Goal: Information Seeking & Learning: Learn about a topic

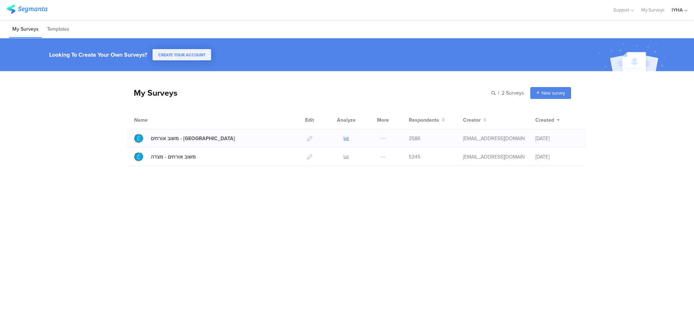
click at [344, 140] on icon at bounding box center [346, 138] width 5 height 5
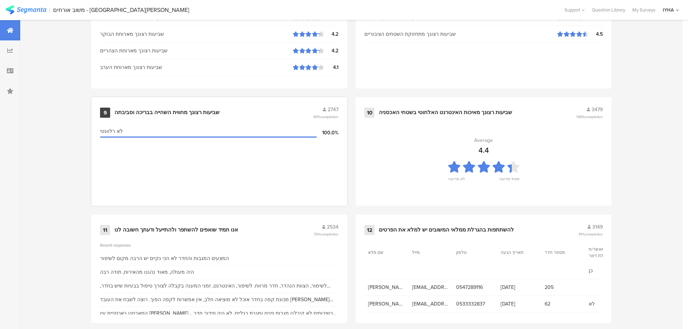
scroll to position [723, 0]
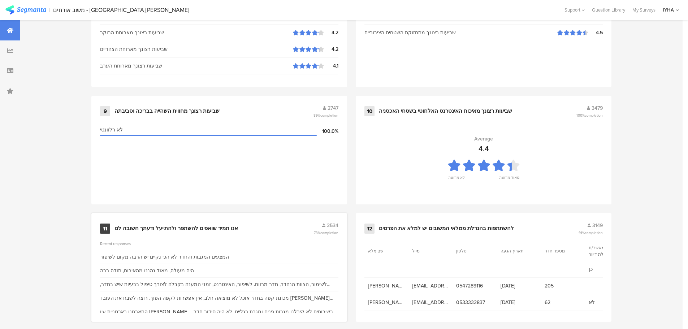
click at [215, 228] on div "אנו תמיד שואפים להשתפר ולהתייעל ודעתך חשובה לנו" at bounding box center [177, 228] width 124 height 7
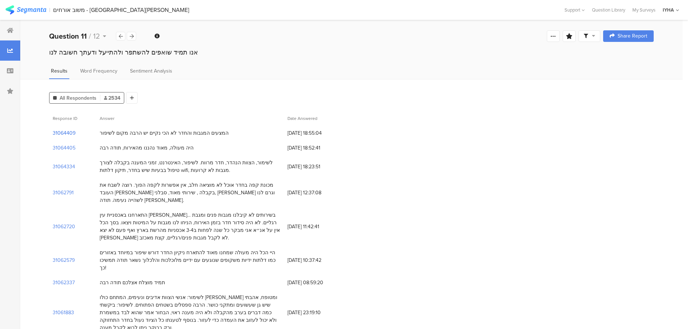
click at [66, 133] on section "31064409" at bounding box center [64, 133] width 23 height 8
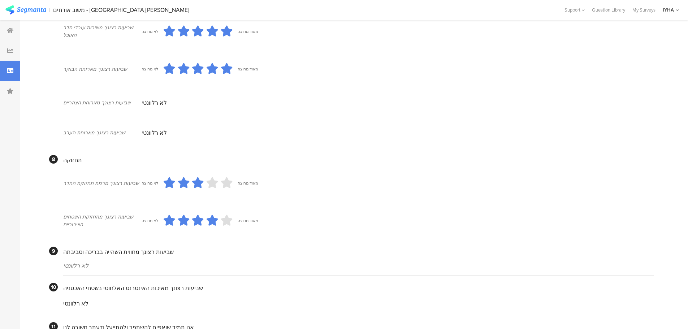
scroll to position [540, 0]
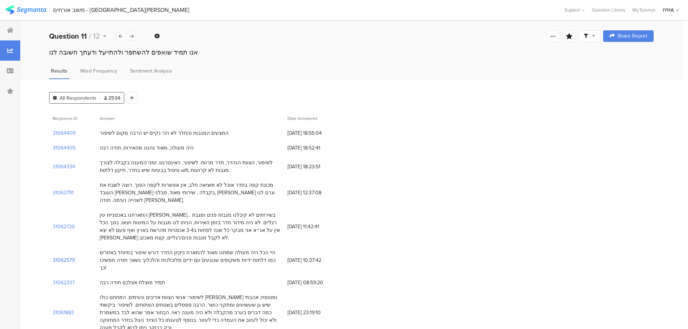
click at [73, 257] on section "31062579" at bounding box center [64, 261] width 22 height 8
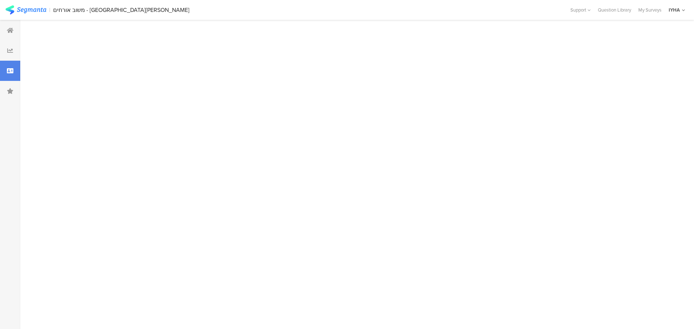
click at [73, 251] on div at bounding box center [354, 174] width 668 height 309
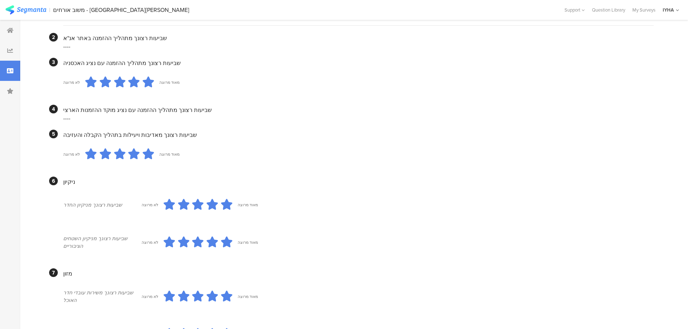
scroll to position [160, 0]
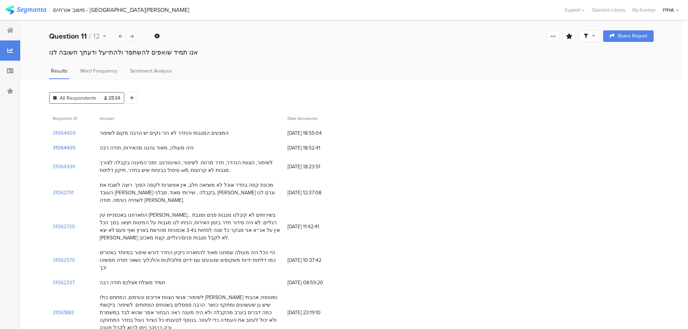
click at [55, 147] on section "31064405" at bounding box center [64, 148] width 23 height 8
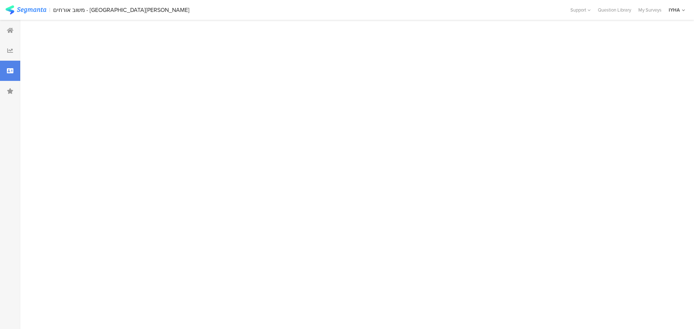
click at [56, 147] on div at bounding box center [354, 174] width 668 height 309
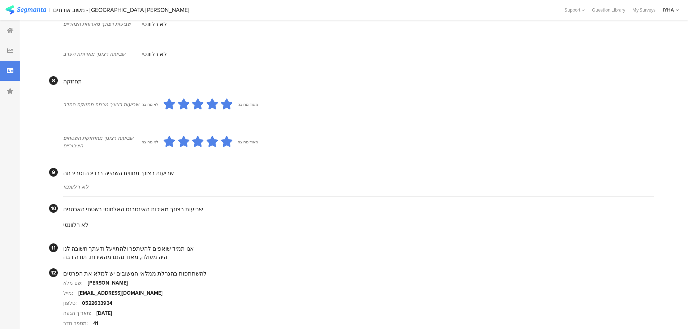
scroll to position [602, 0]
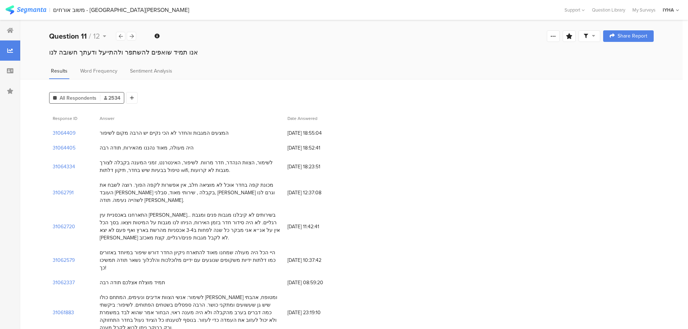
scroll to position [723, 0]
